Goal: Information Seeking & Learning: Learn about a topic

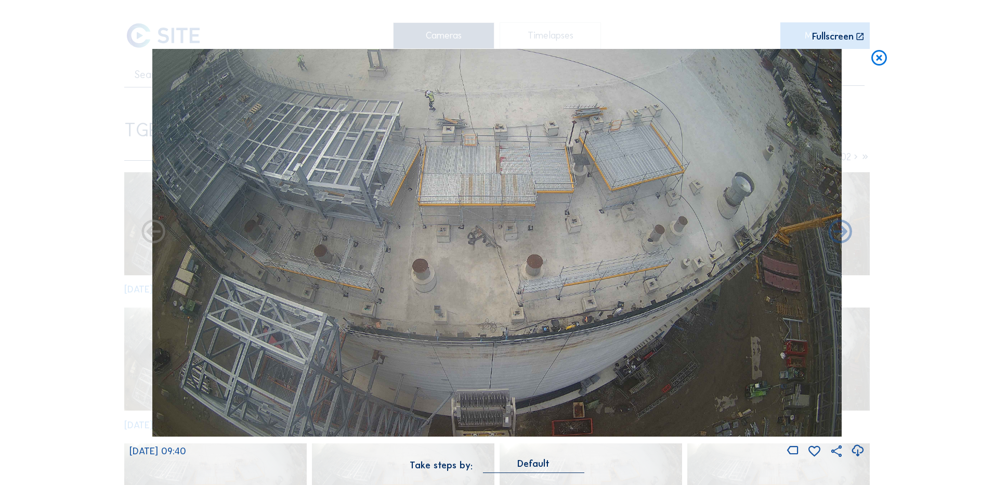
click at [882, 59] on icon at bounding box center [879, 58] width 19 height 19
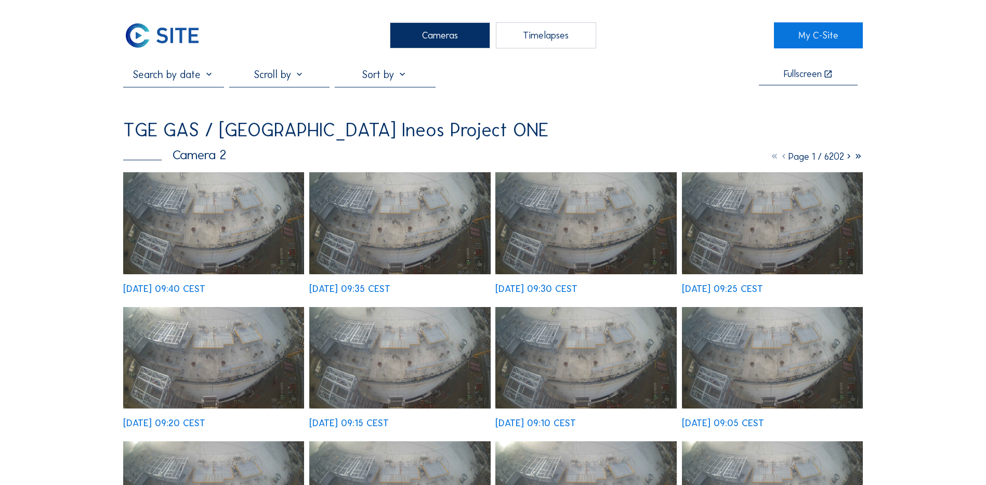
click at [450, 34] on div "Cameras" at bounding box center [440, 35] width 100 height 26
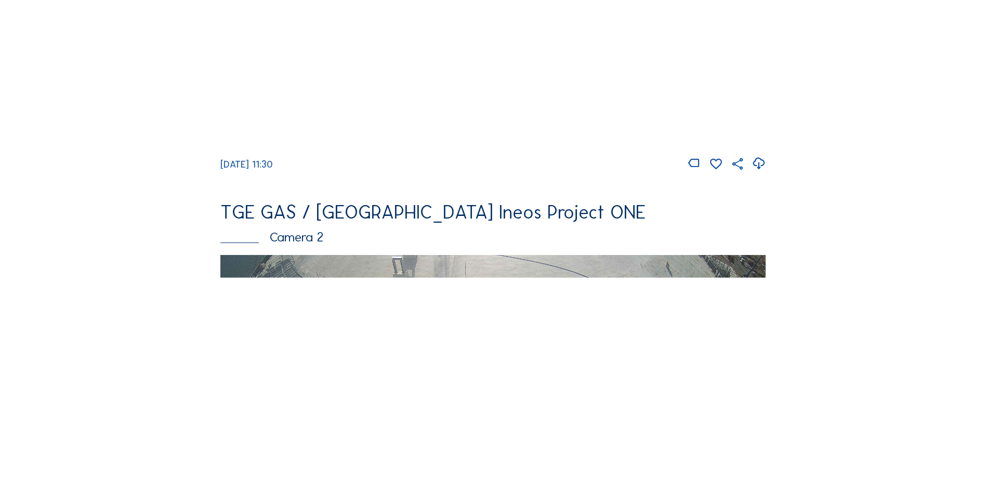
scroll to position [520, 0]
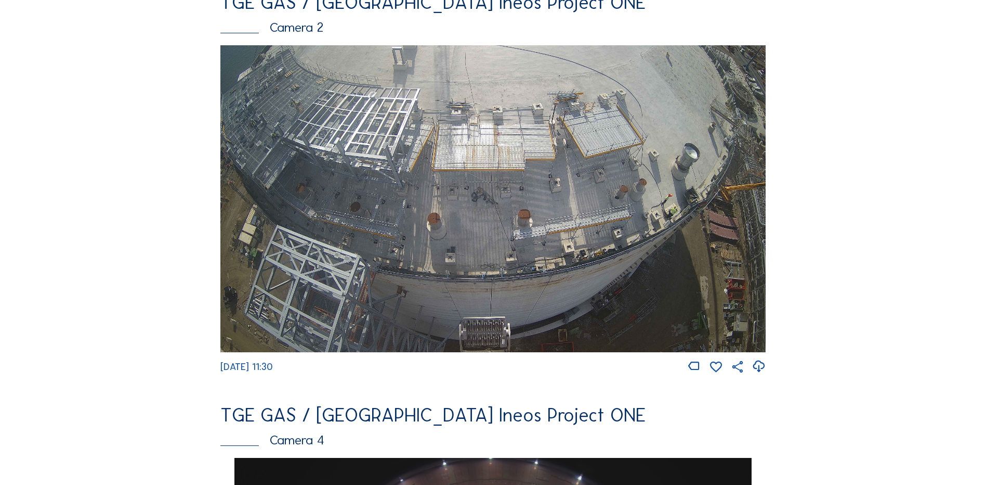
click at [418, 207] on img at bounding box center [492, 198] width 545 height 307
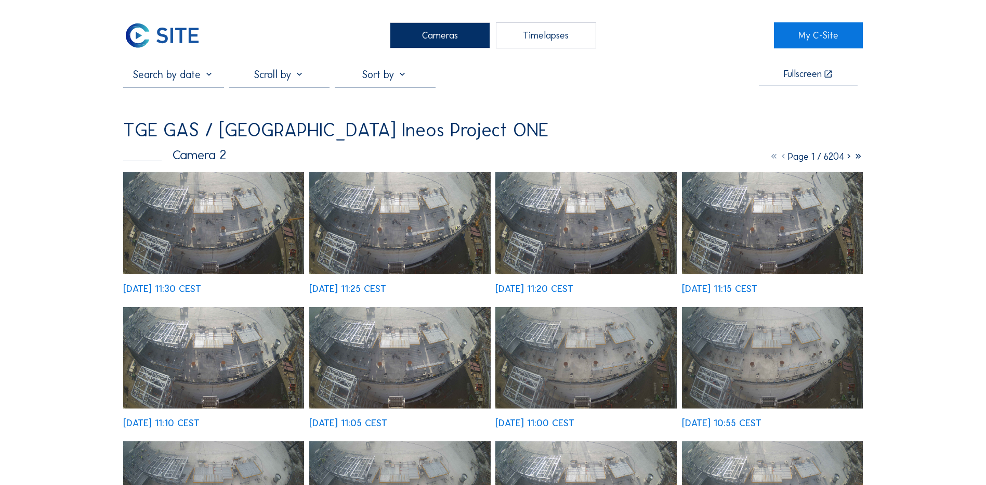
click at [241, 230] on img at bounding box center [213, 223] width 181 height 102
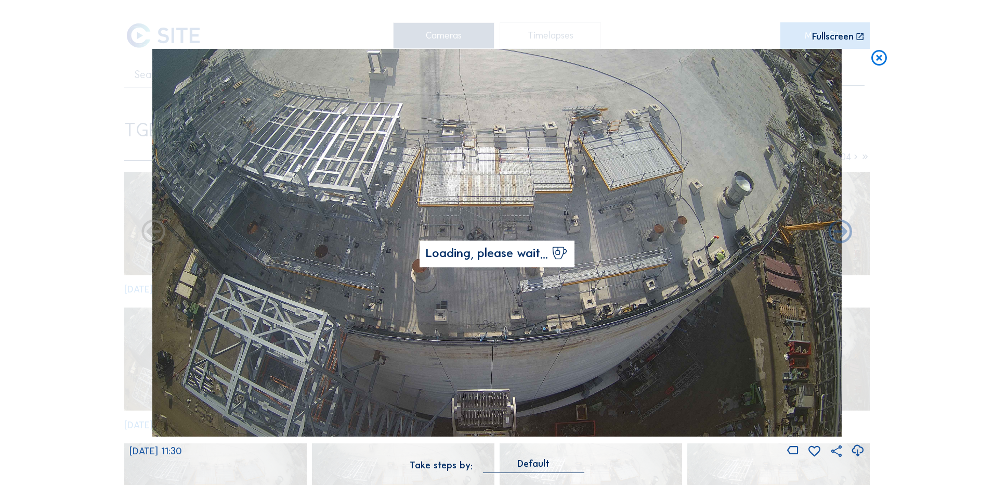
click at [858, 452] on icon at bounding box center [858, 450] width 14 height 17
click at [71, 296] on div "Scroll to travel through time | Press 'Alt' Button + Scroll to Zoom | Click and…" at bounding box center [497, 242] width 994 height 485
click at [880, 57] on icon at bounding box center [879, 58] width 19 height 19
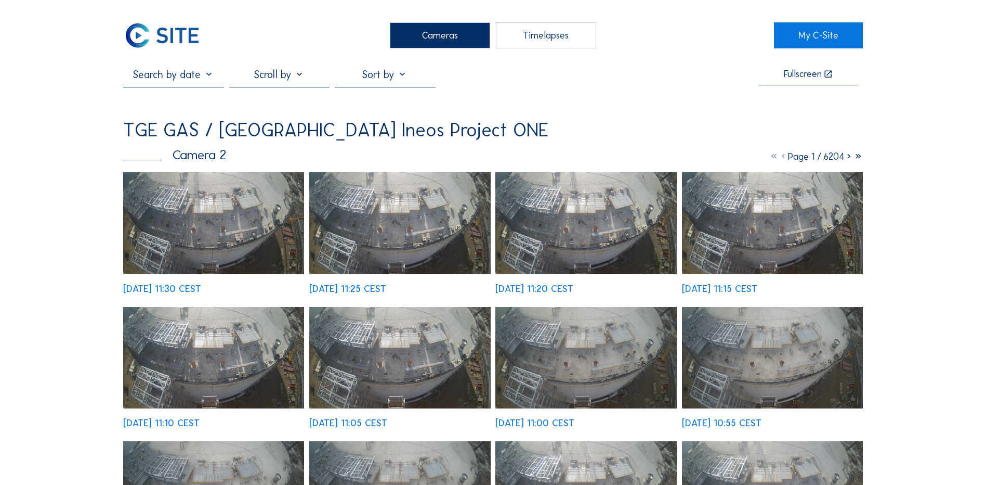
click at [454, 30] on div "Cameras" at bounding box center [440, 35] width 100 height 26
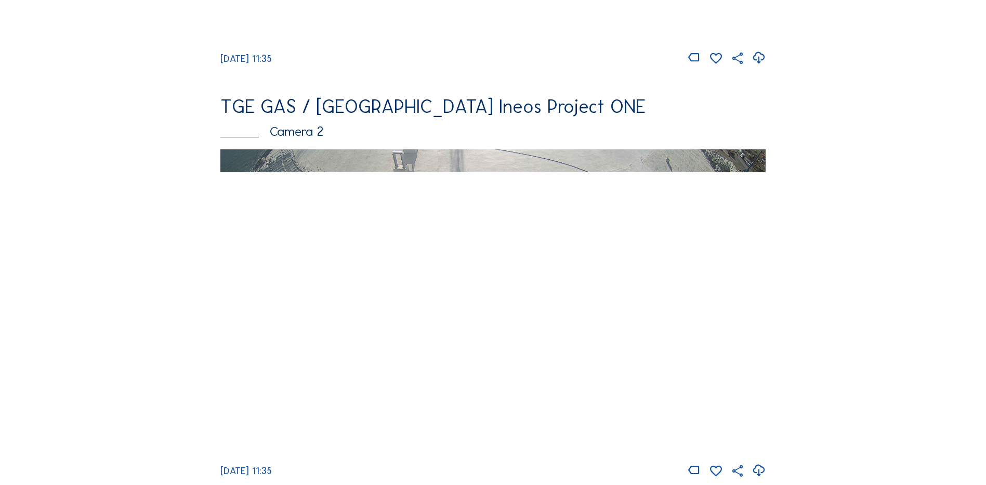
scroll to position [104, 0]
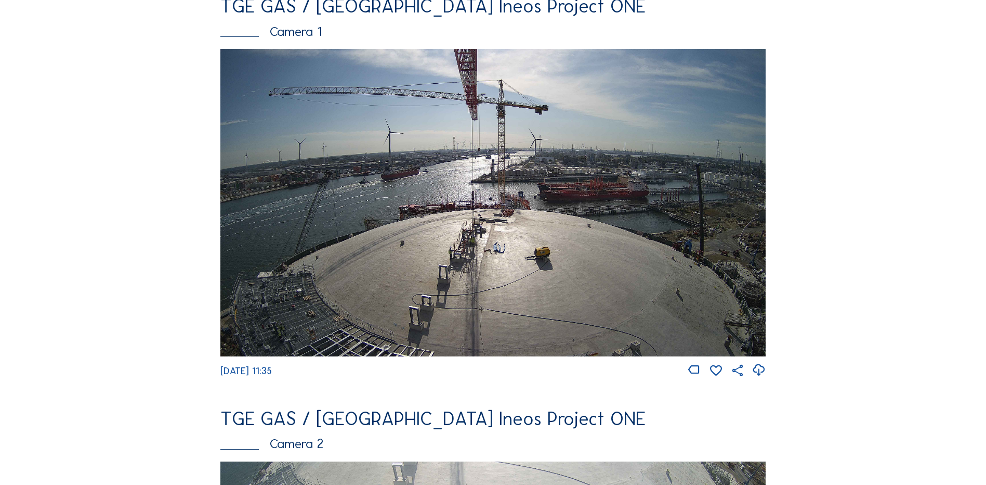
click at [480, 226] on img at bounding box center [492, 202] width 545 height 307
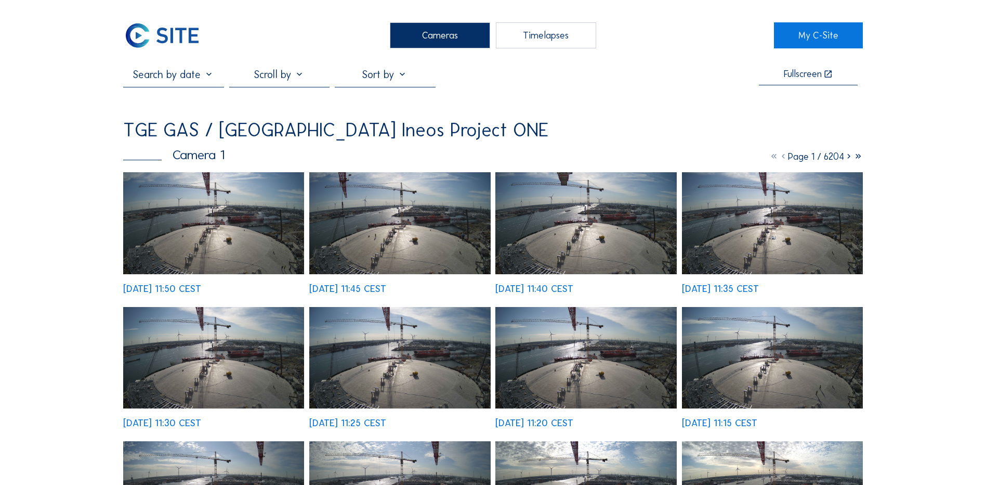
click at [228, 232] on img at bounding box center [213, 223] width 181 height 102
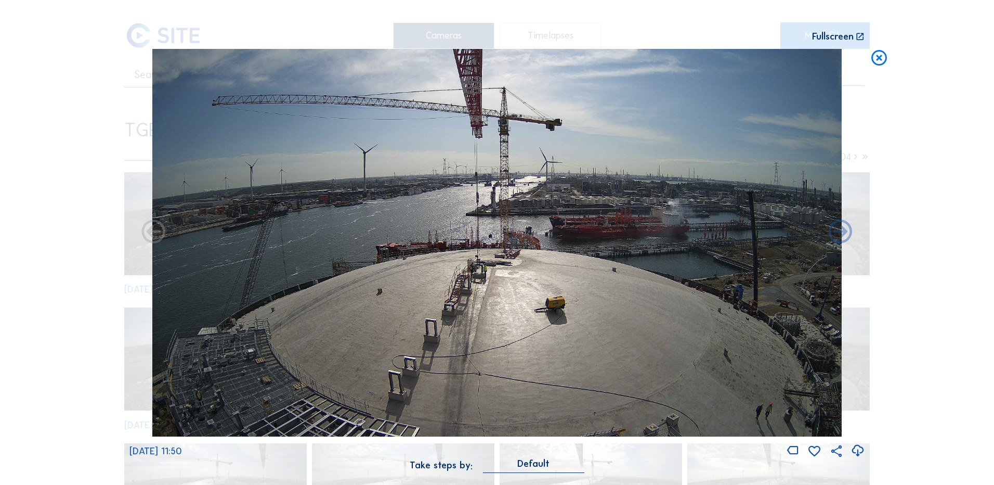
click at [857, 448] on icon at bounding box center [858, 450] width 14 height 17
click at [945, 243] on div "Scroll to travel through time | Press 'Alt' Button + Scroll to Zoom | Click and…" at bounding box center [497, 242] width 994 height 485
click at [879, 62] on icon at bounding box center [879, 58] width 19 height 19
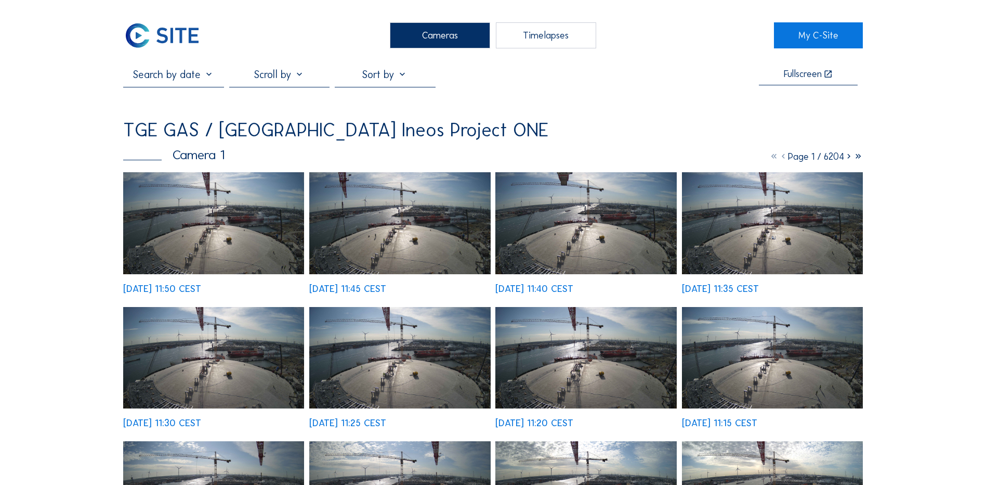
click at [444, 37] on div "Cameras" at bounding box center [440, 35] width 100 height 26
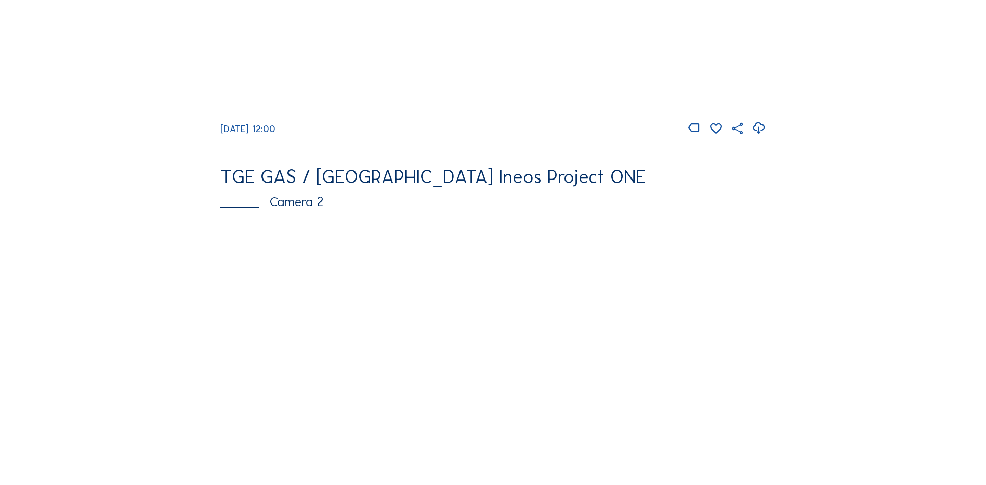
scroll to position [364, 0]
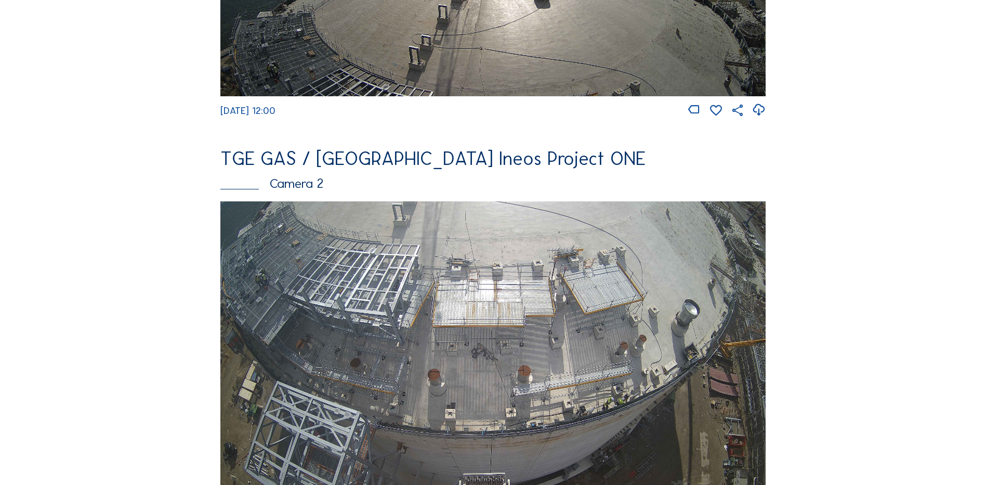
click at [393, 276] on img at bounding box center [492, 354] width 545 height 307
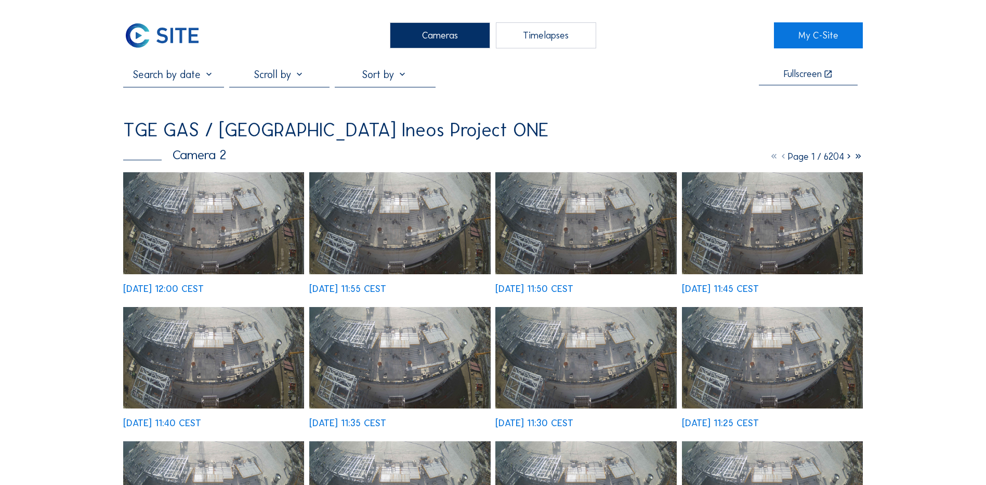
click at [213, 218] on img at bounding box center [213, 223] width 181 height 102
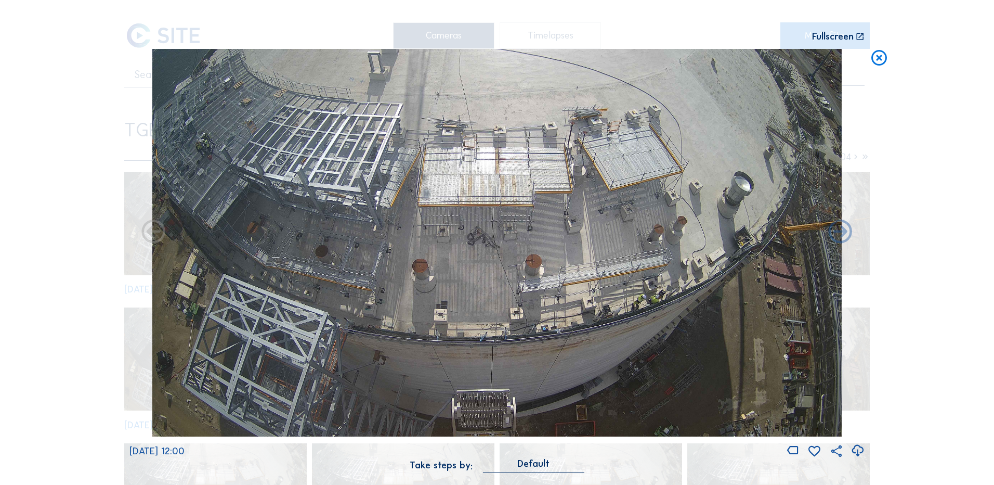
click at [855, 449] on icon at bounding box center [858, 450] width 14 height 17
